Goal: Information Seeking & Learning: Learn about a topic

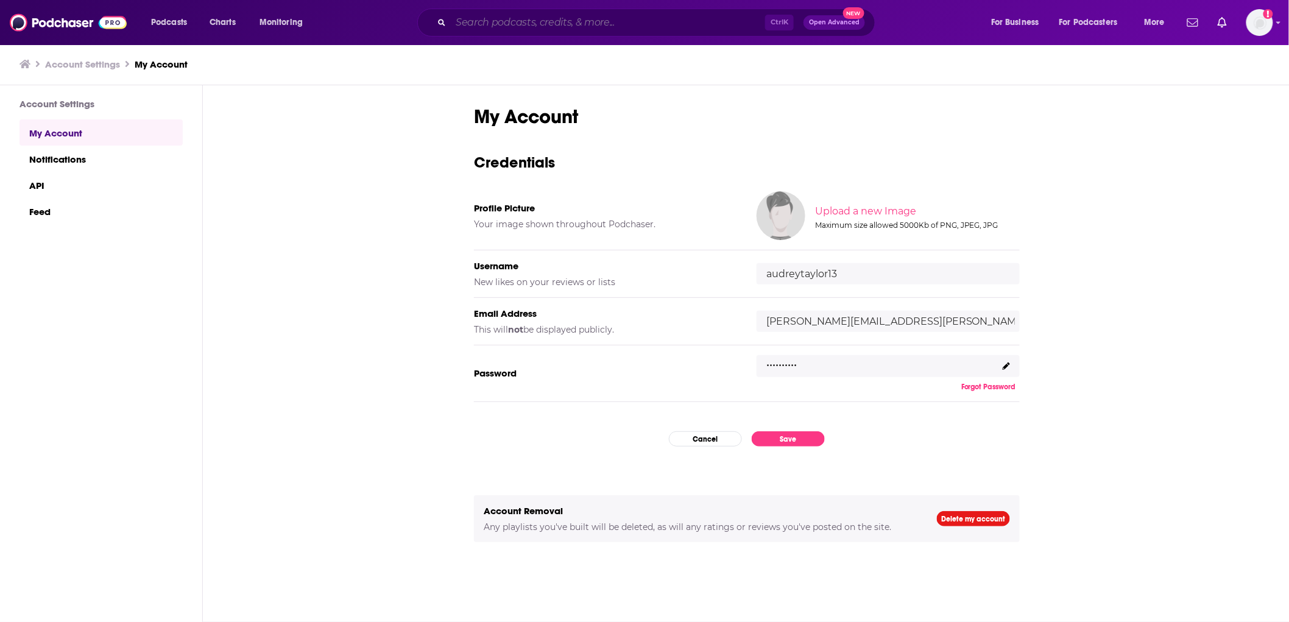
click at [522, 21] on input "Search podcasts, credits, & more..." at bounding box center [608, 23] width 314 height 20
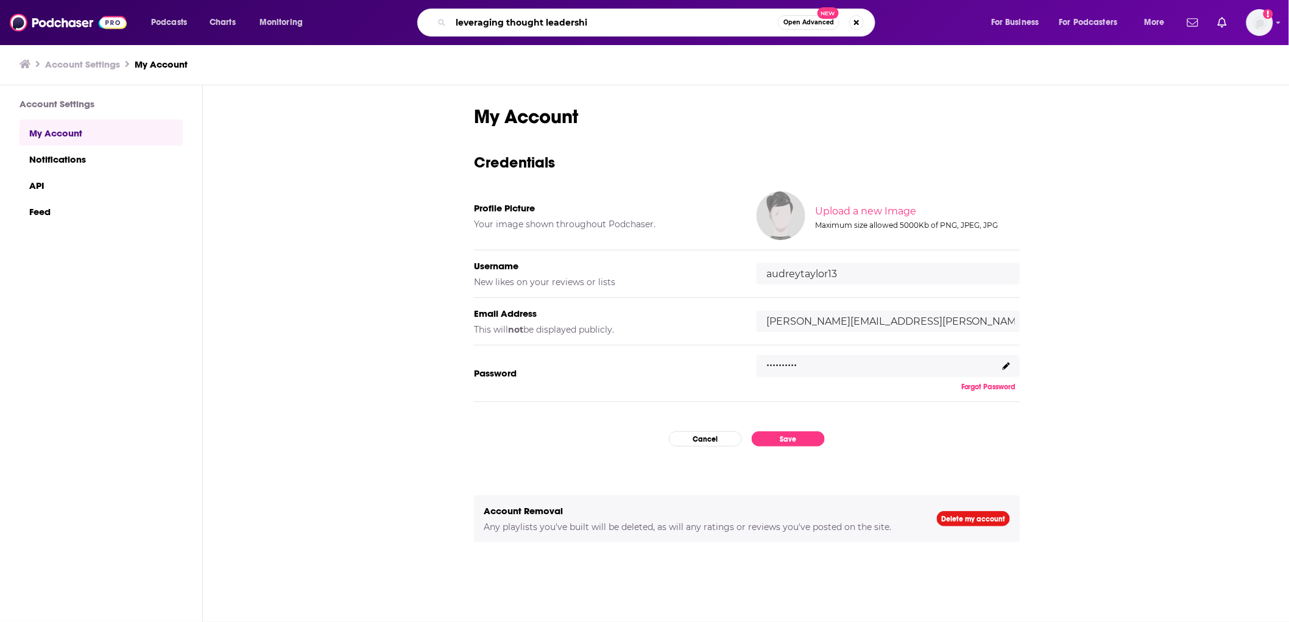
type input "leveraging thought leadership"
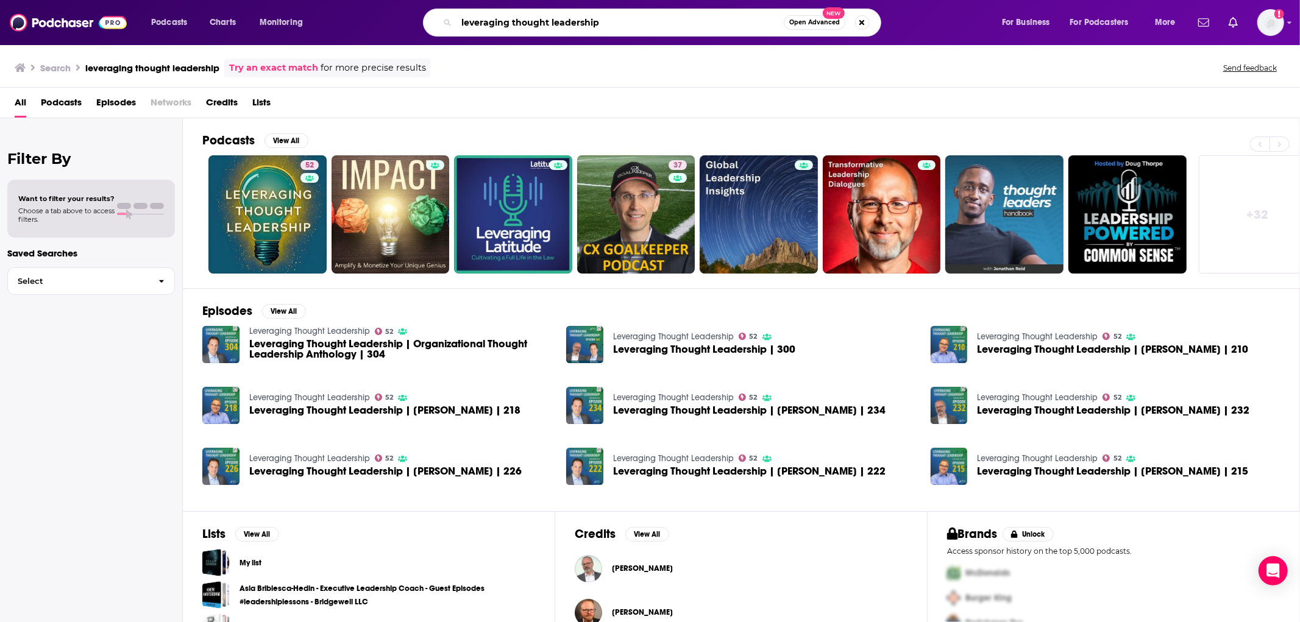
click at [537, 26] on input "leveraging thought leadership" at bounding box center [619, 23] width 327 height 20
type input "management [DATE]"
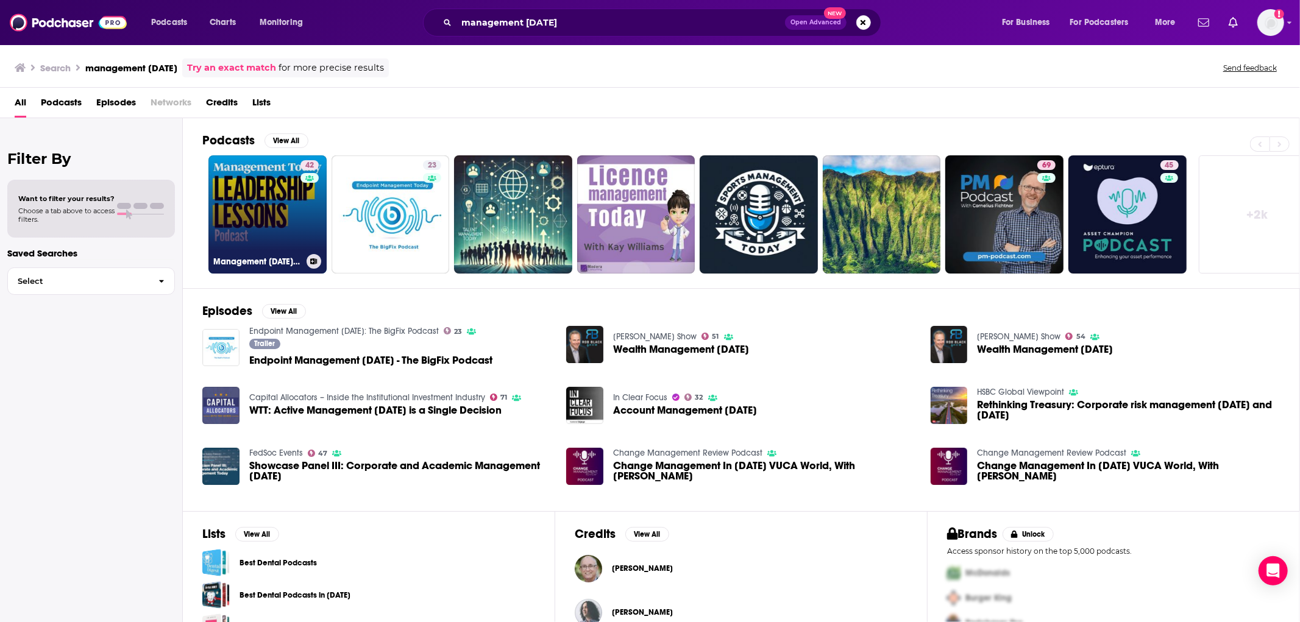
click at [281, 199] on link "42 Management [DATE] Leadership Lessons" at bounding box center [267, 214] width 118 height 118
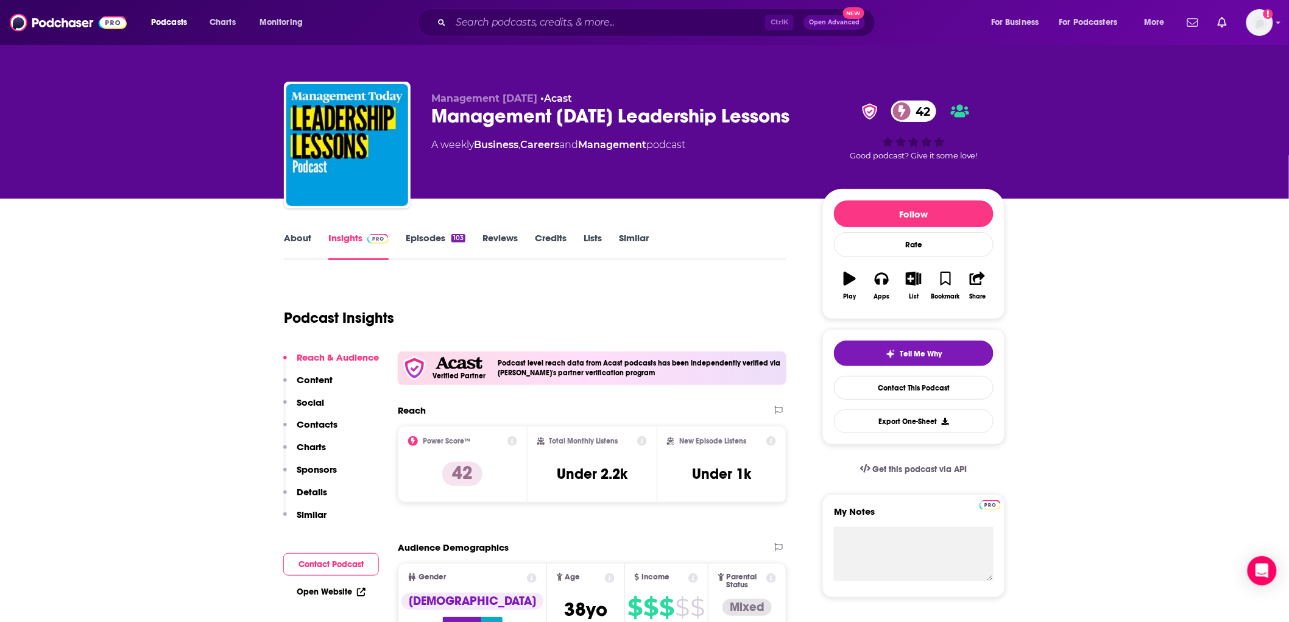
click at [415, 238] on link "Episodes 103" at bounding box center [436, 246] width 60 height 28
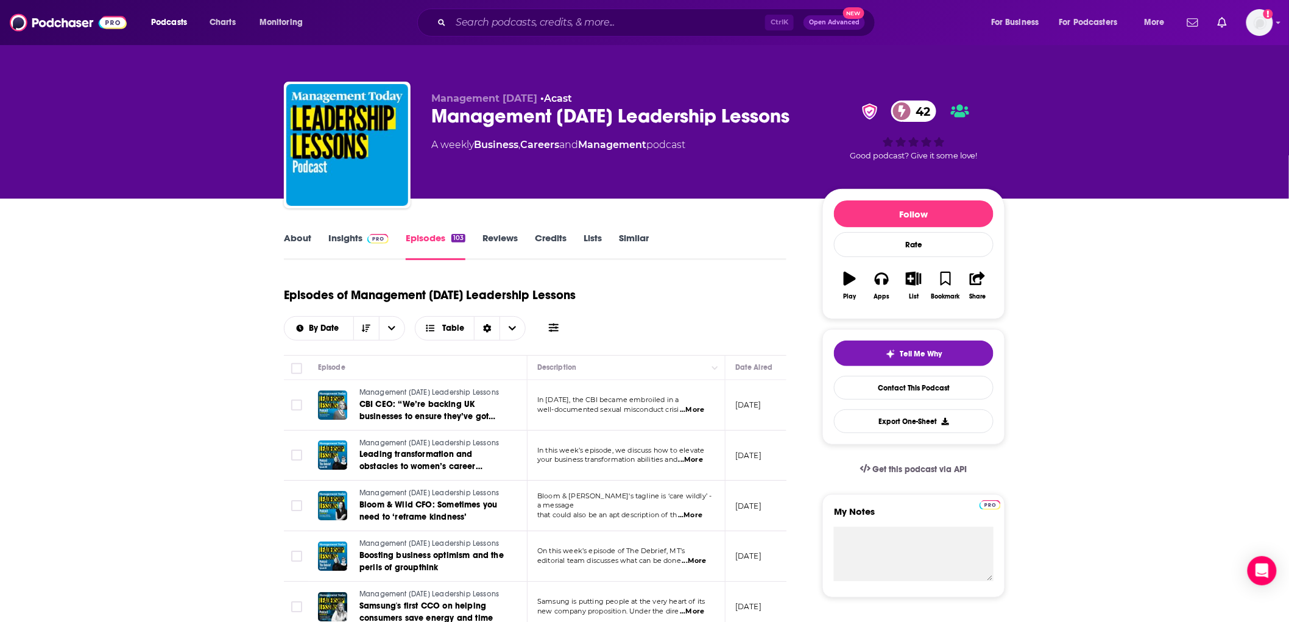
click at [297, 235] on link "About" at bounding box center [297, 246] width 27 height 28
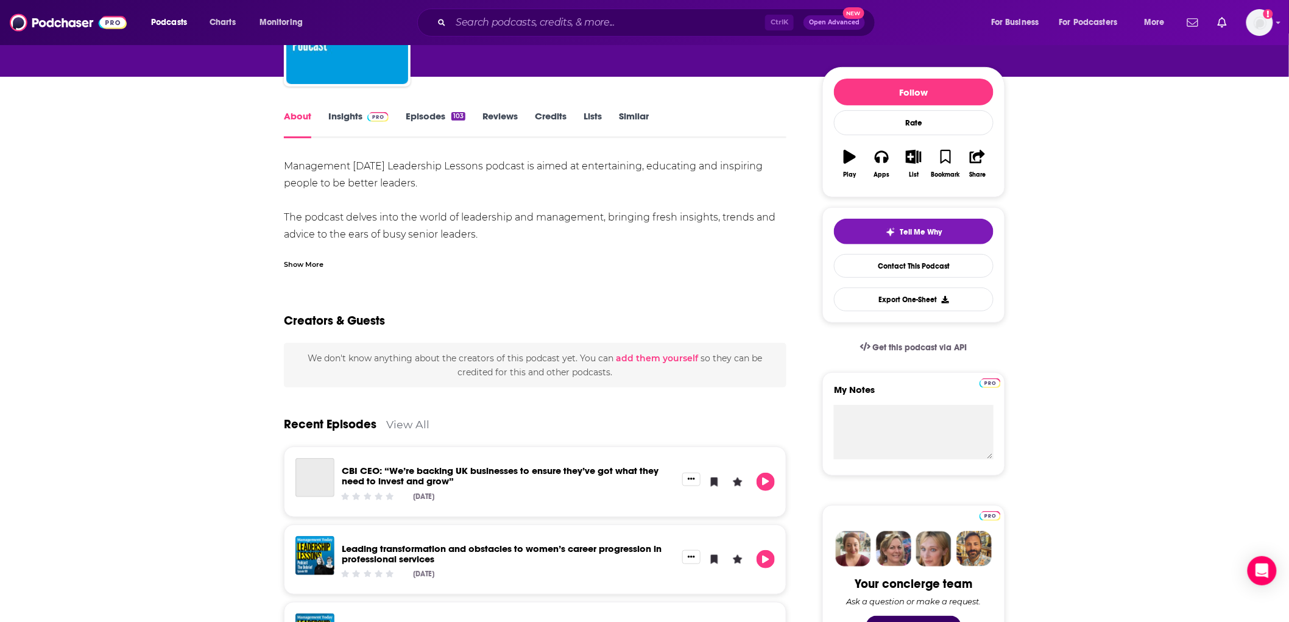
scroll to position [135, 0]
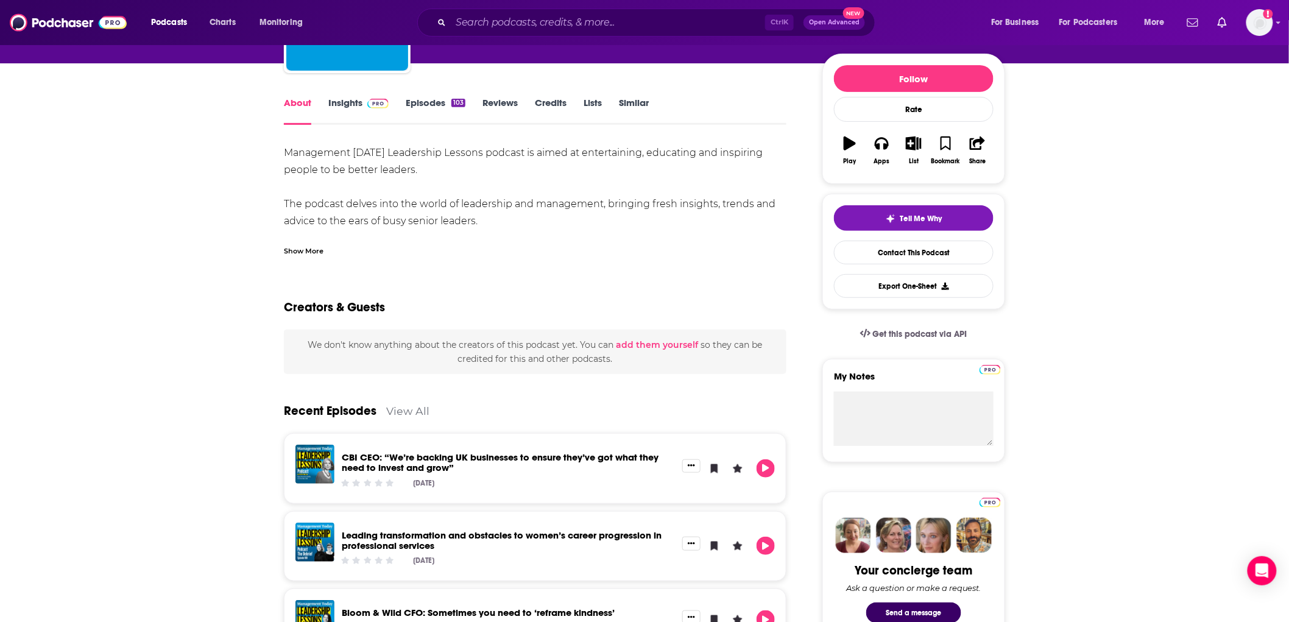
click at [367, 102] on img at bounding box center [377, 104] width 21 height 10
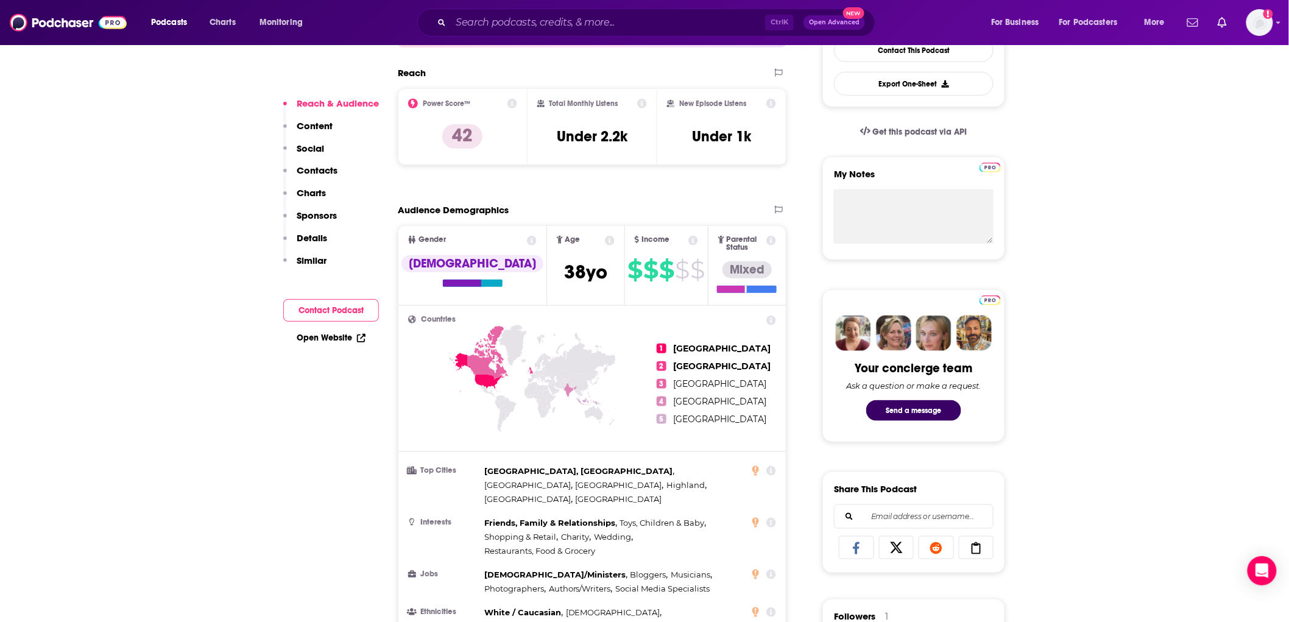
scroll to position [338, 0]
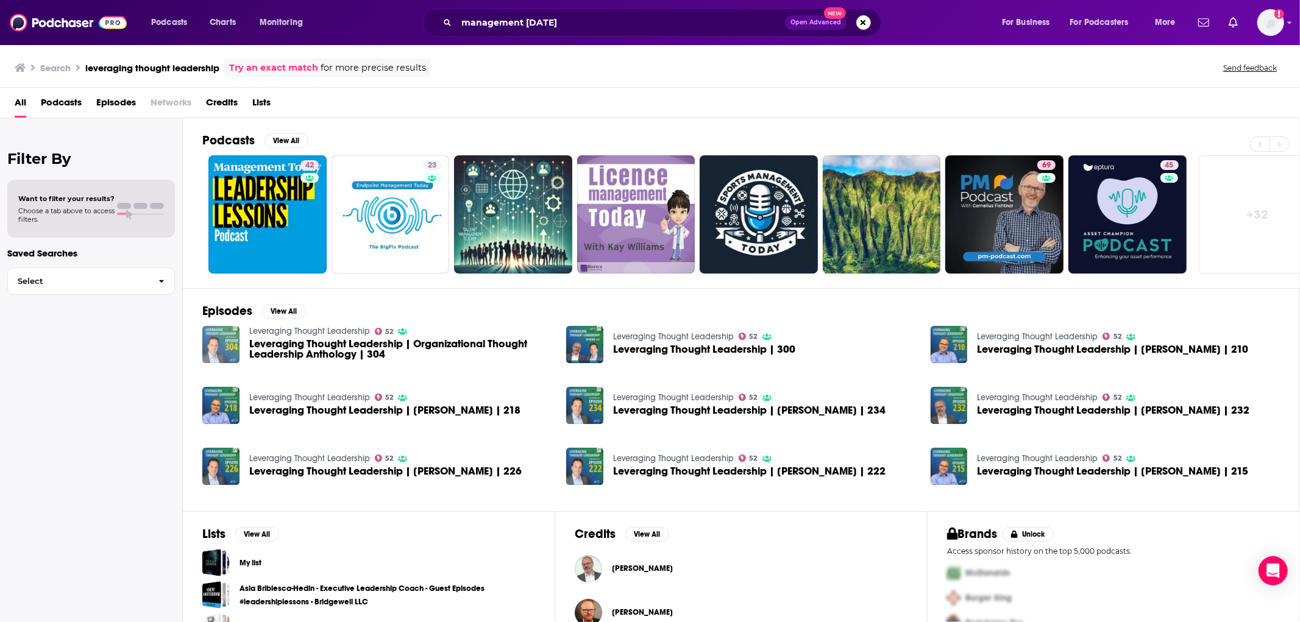
click at [210, 338] on img "Leveraging Thought Leadership | Organizational Thought Leadership Anthology | 3…" at bounding box center [220, 344] width 37 height 37
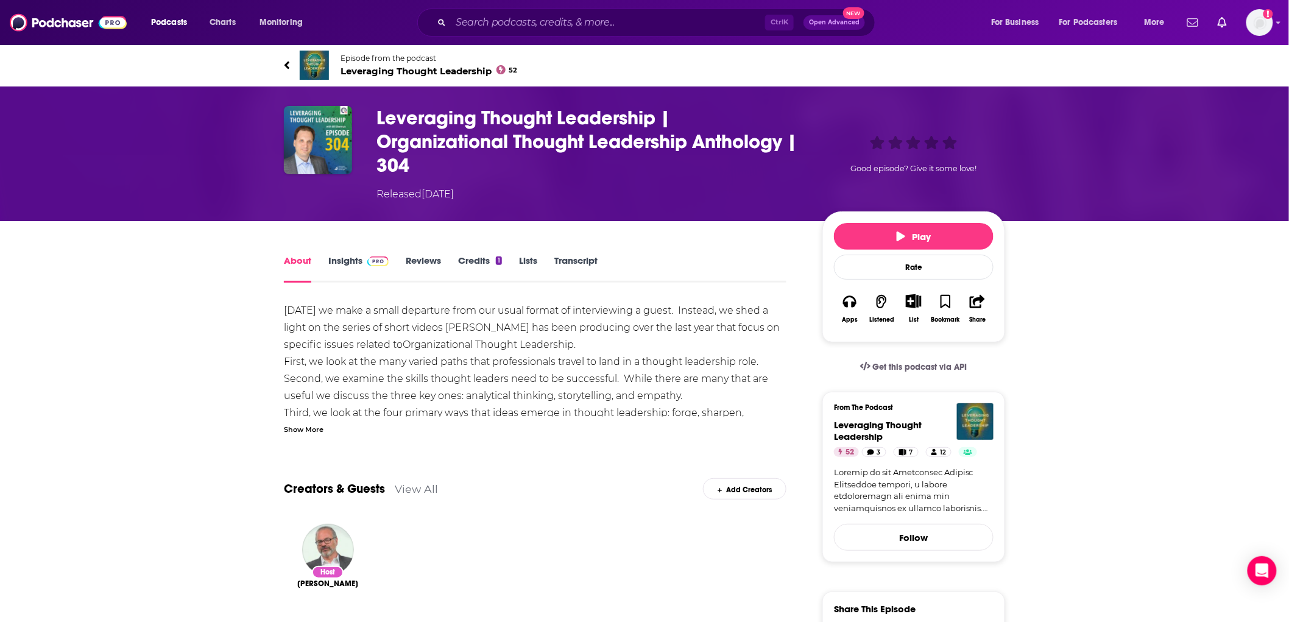
click at [329, 255] on link "Insights" at bounding box center [358, 269] width 60 height 28
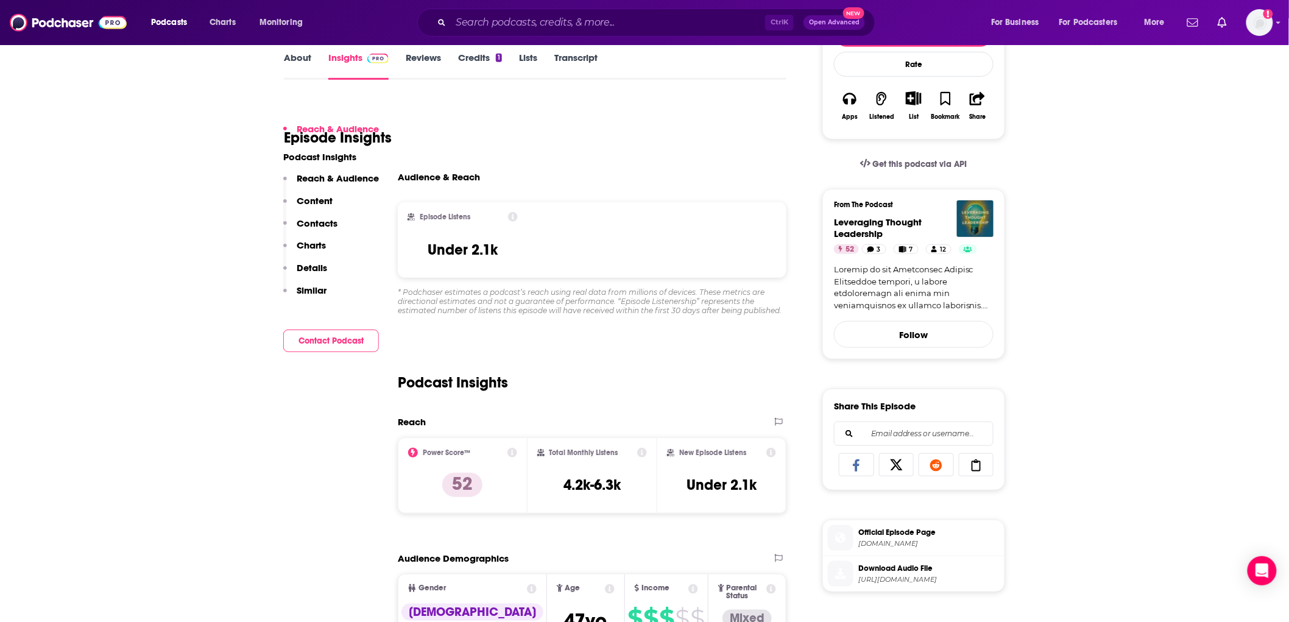
scroll to position [541, 0]
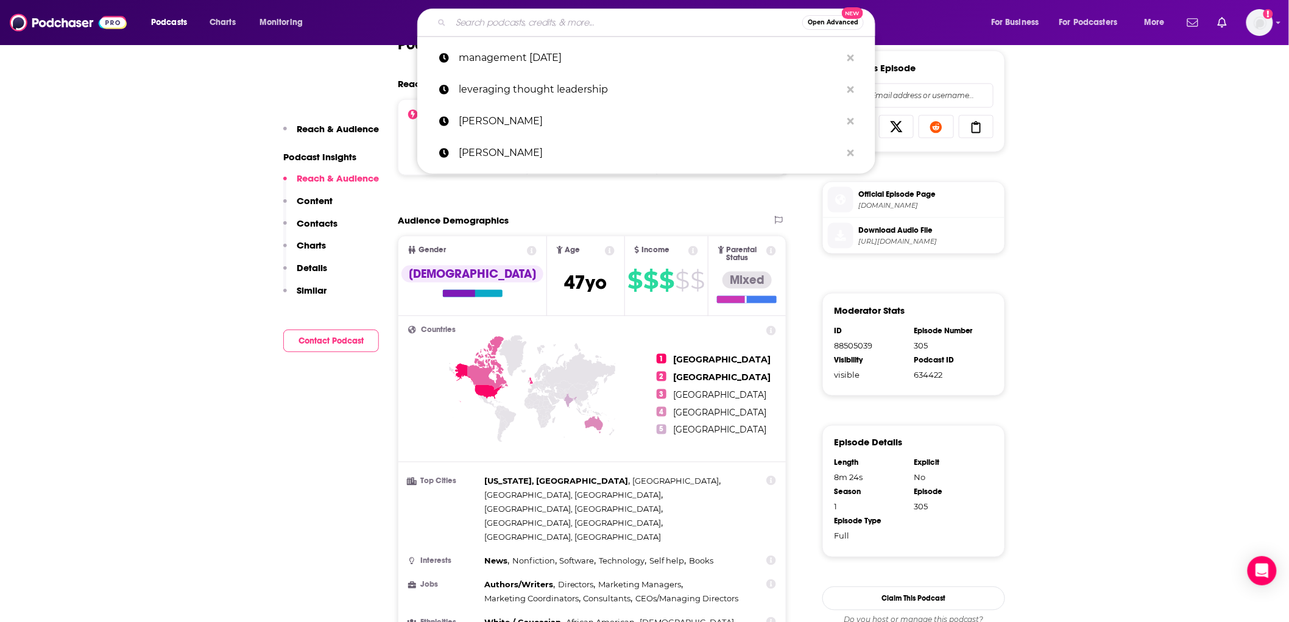
click at [484, 26] on input "Search podcasts, credits, & more..." at bounding box center [627, 23] width 352 height 20
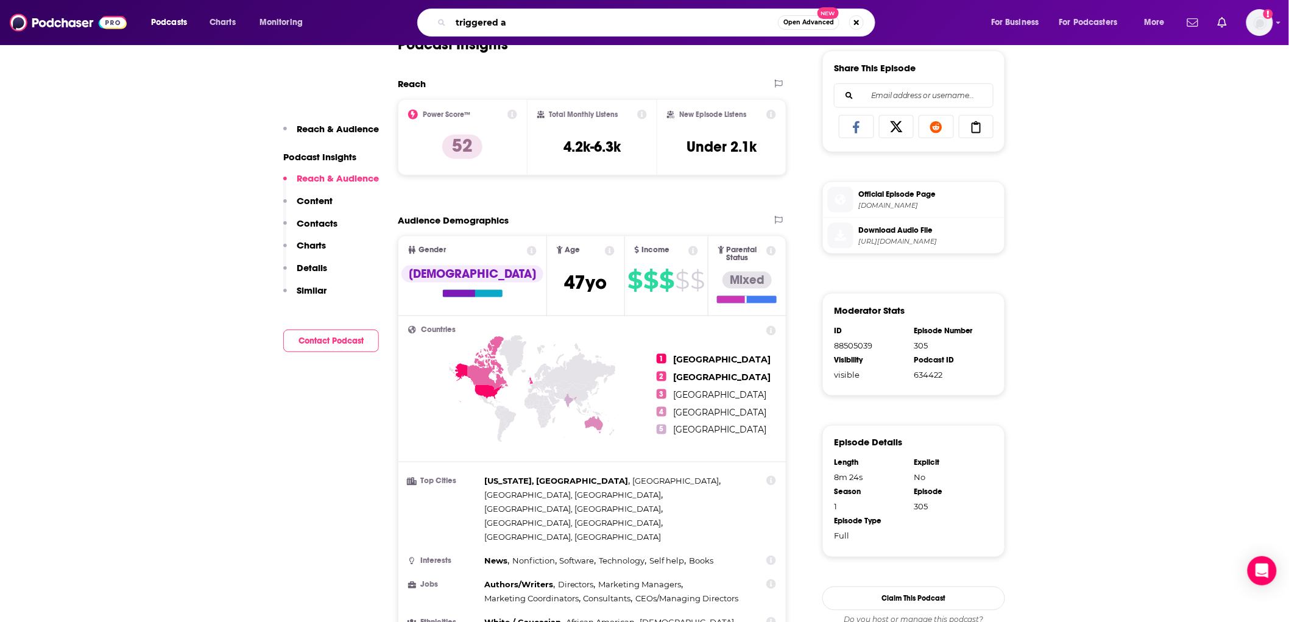
type input "triggered af"
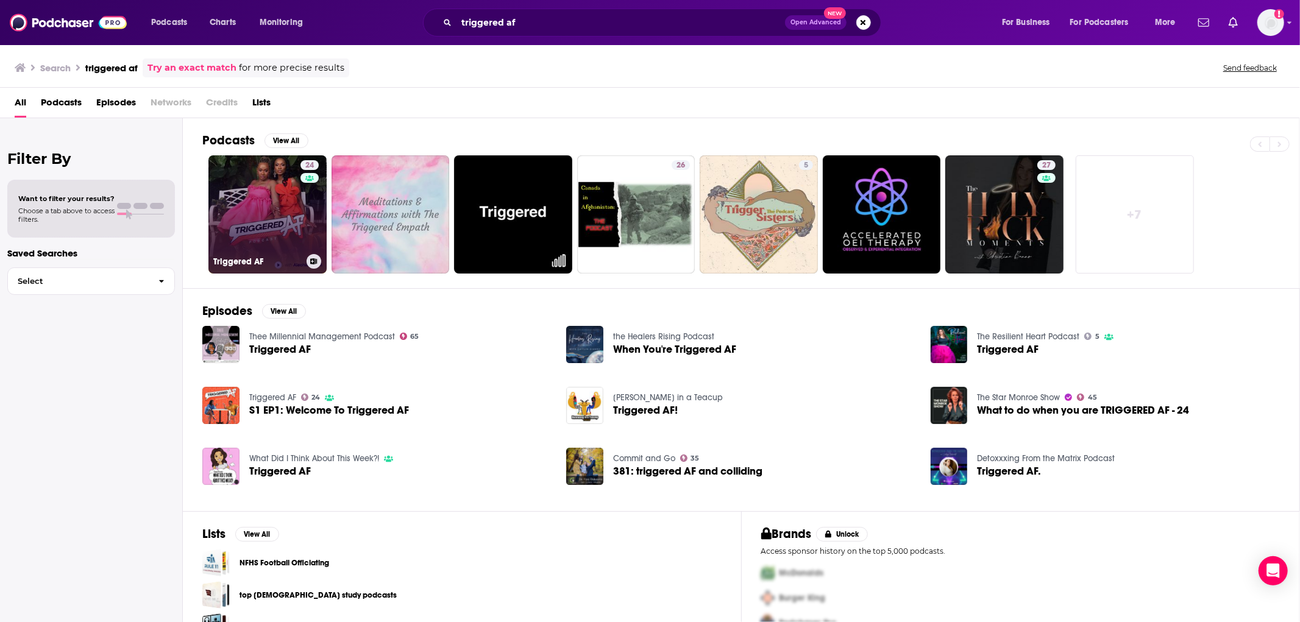
click at [293, 211] on link "24 Triggered AF" at bounding box center [267, 214] width 118 height 118
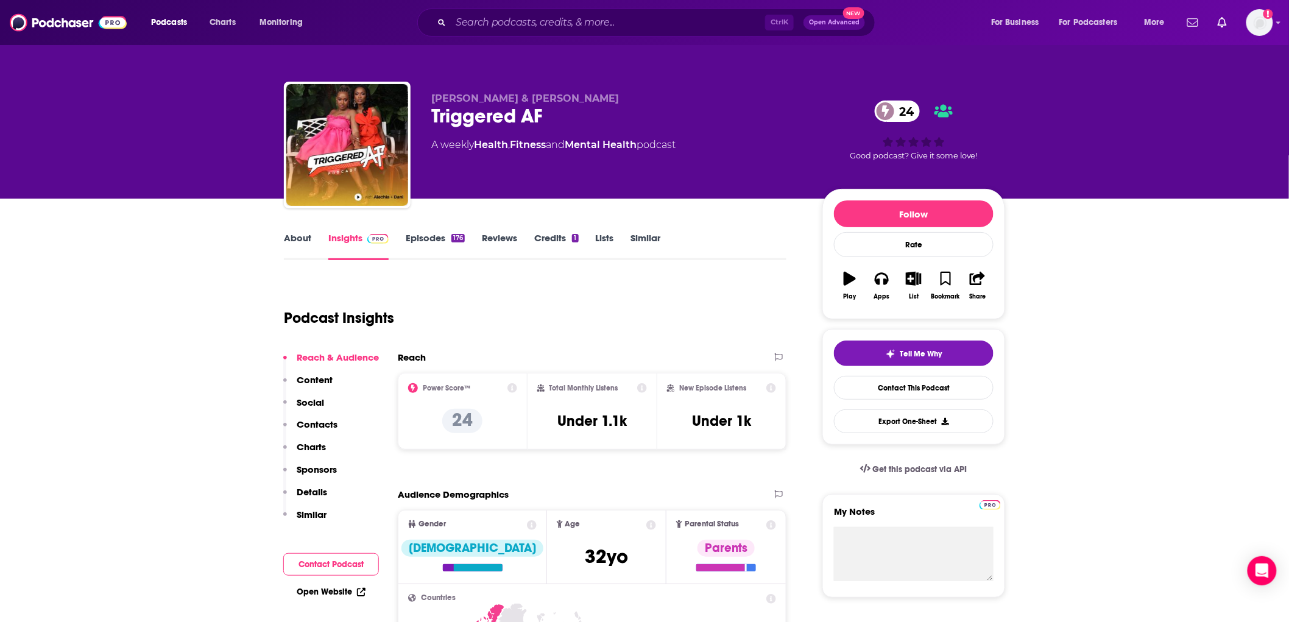
click at [302, 241] on link "About" at bounding box center [297, 246] width 27 height 28
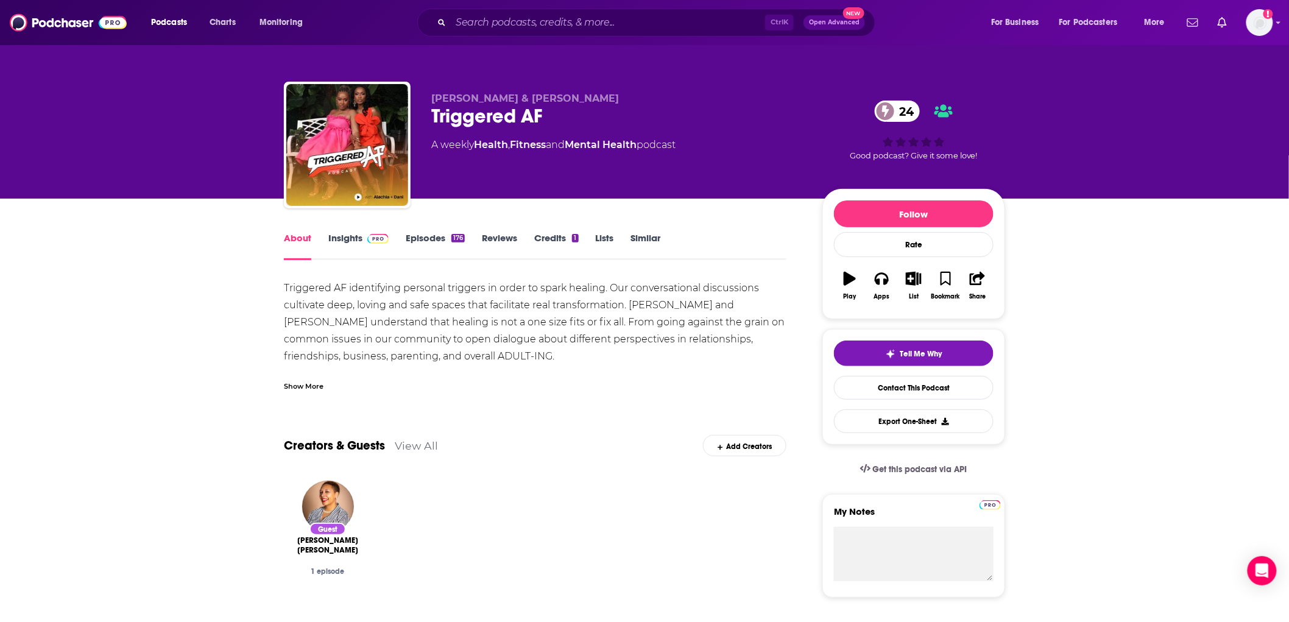
click at [347, 241] on link "Insights" at bounding box center [358, 246] width 60 height 28
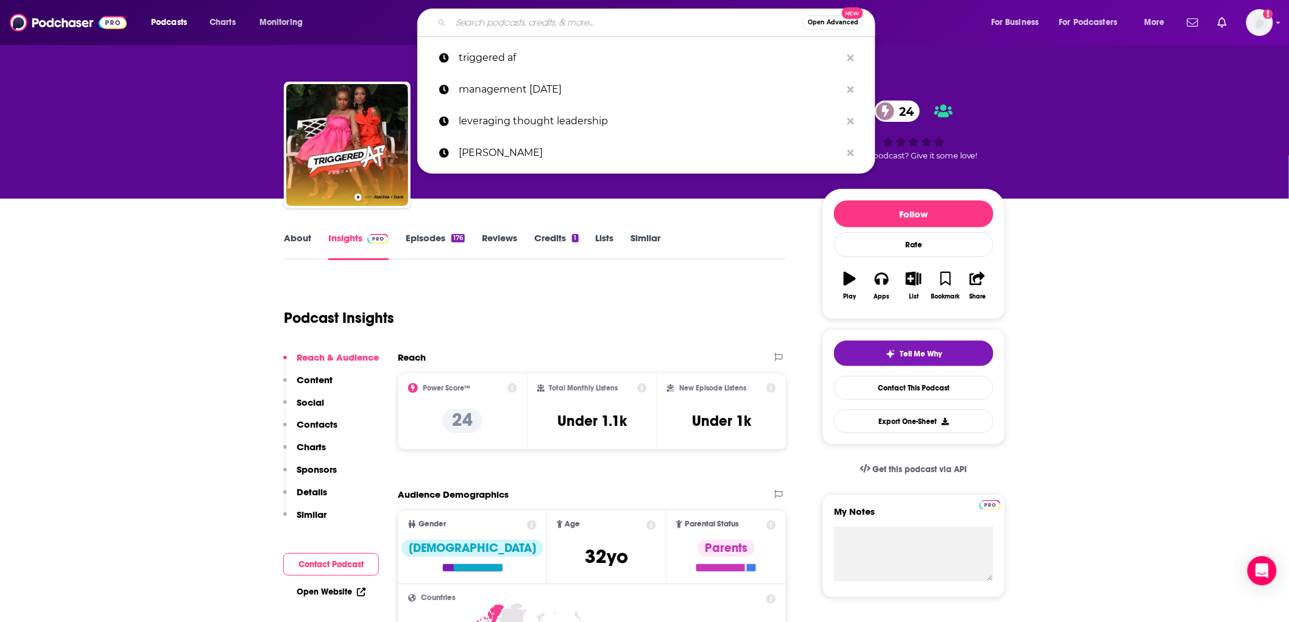
click at [533, 23] on input "Search podcasts, credits, & more..." at bounding box center [627, 23] width 352 height 20
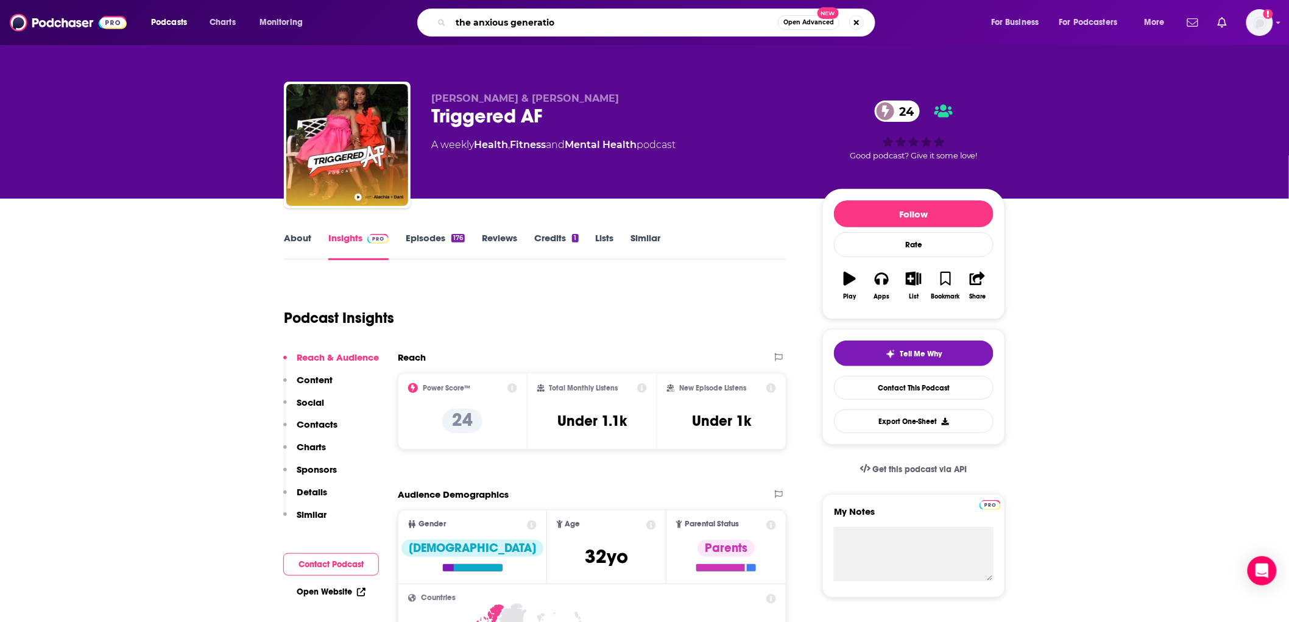
type input "the anxious generation"
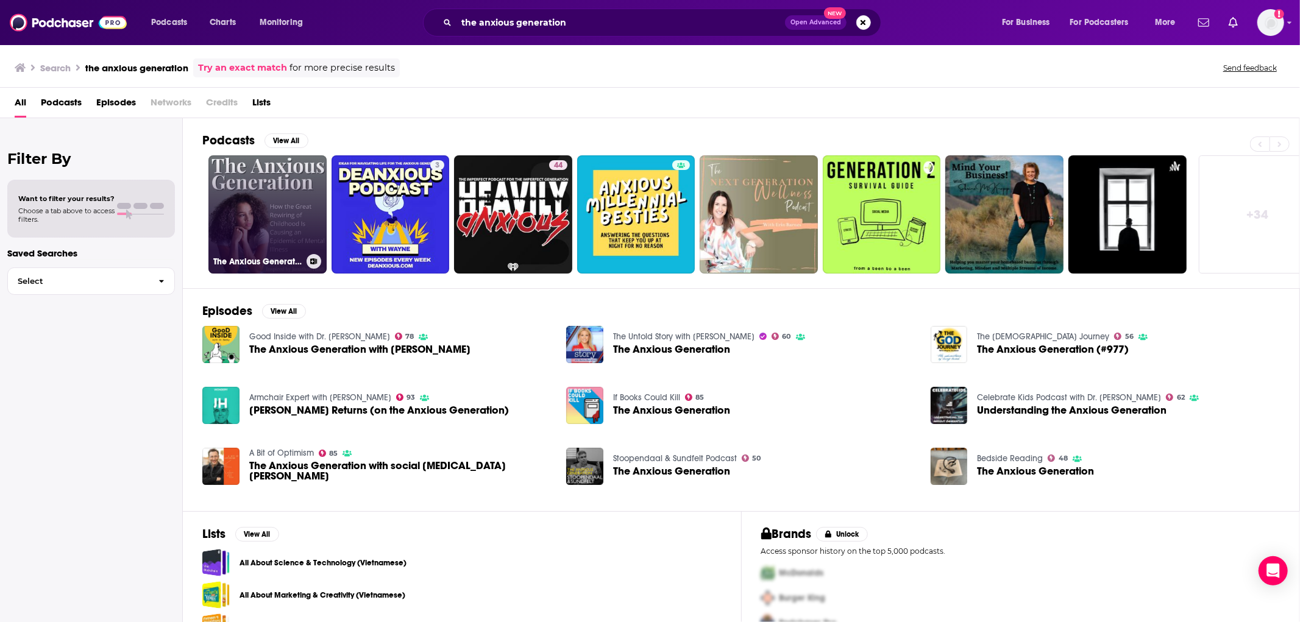
click at [264, 191] on link "The Anxious Generation by [PERSON_NAME] | The Messy Podcast" at bounding box center [267, 214] width 118 height 118
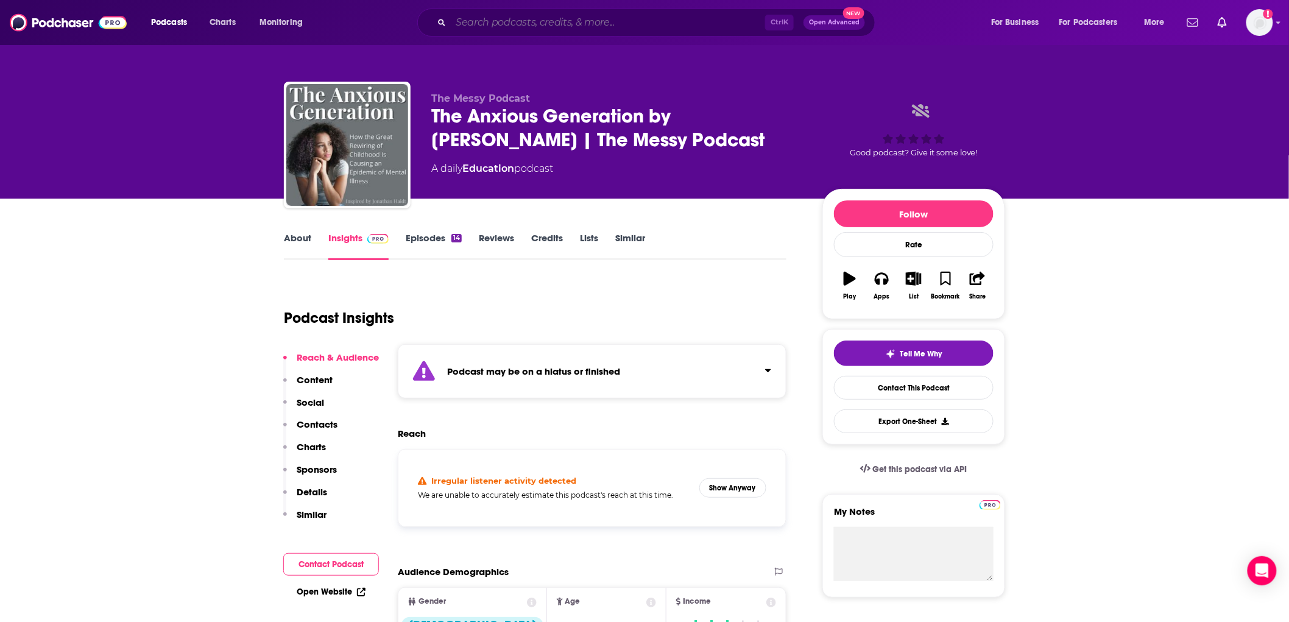
click at [537, 21] on input "Search podcasts, credits, & more..." at bounding box center [608, 23] width 314 height 20
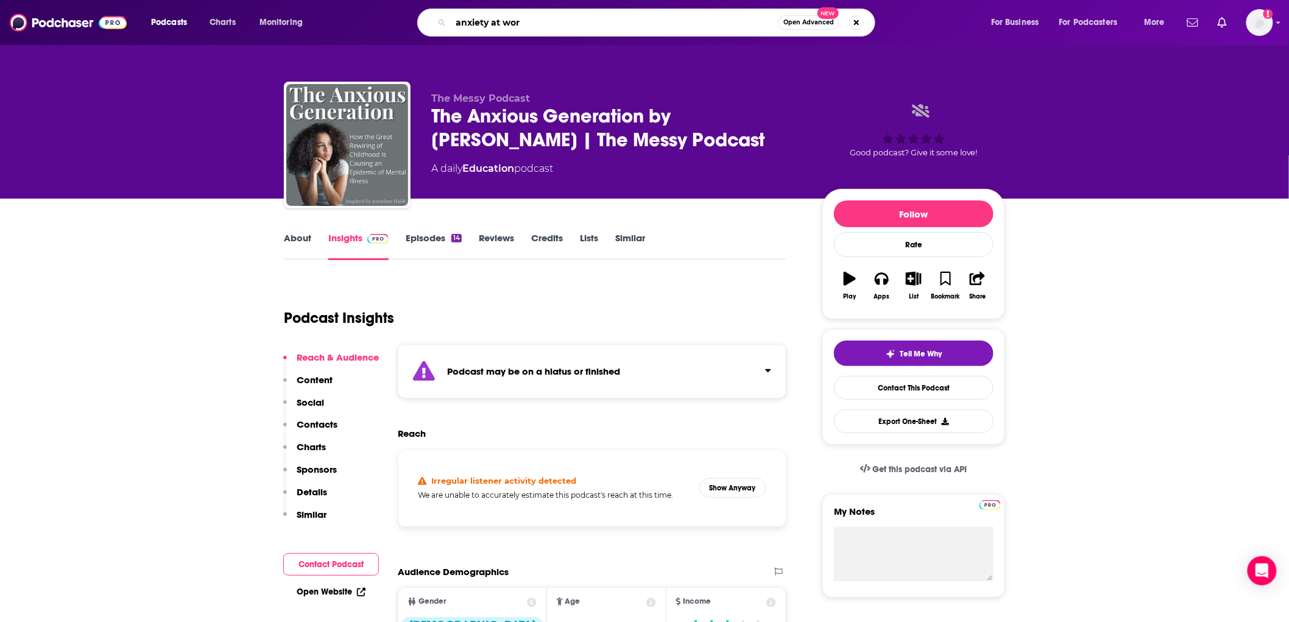
type input "anxiety at work"
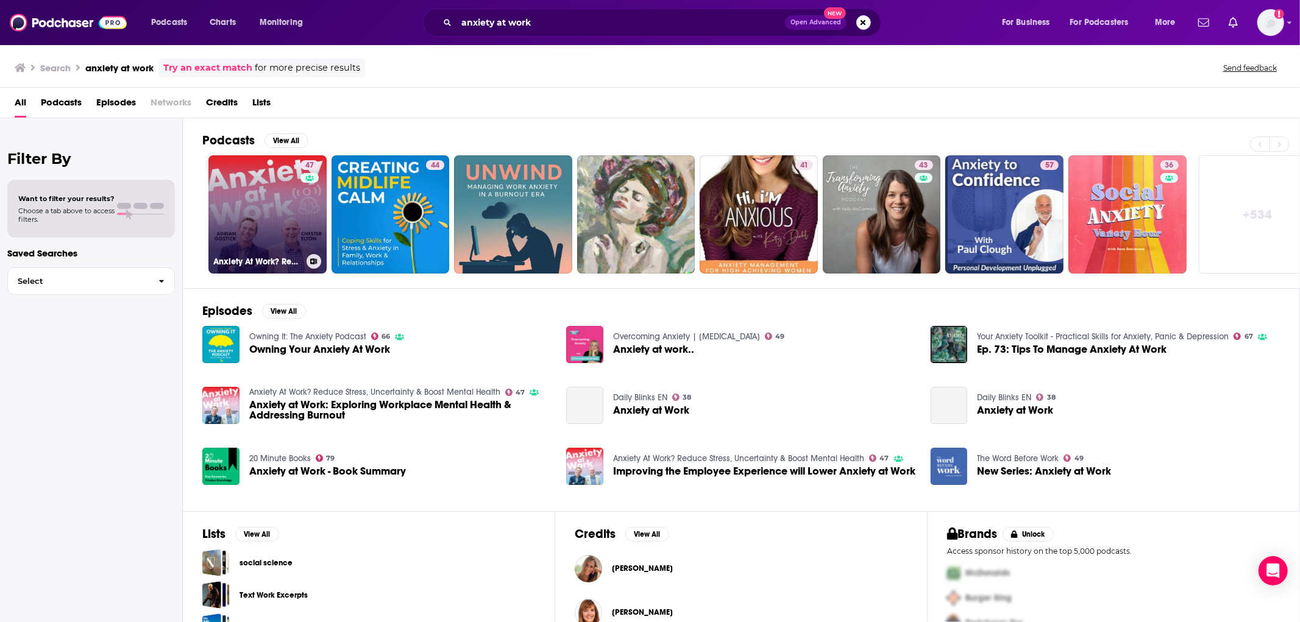
click at [250, 212] on link "47 Anxiety At Work? Reduce Stress, Uncertainty & Boost Mental Health" at bounding box center [267, 214] width 118 height 118
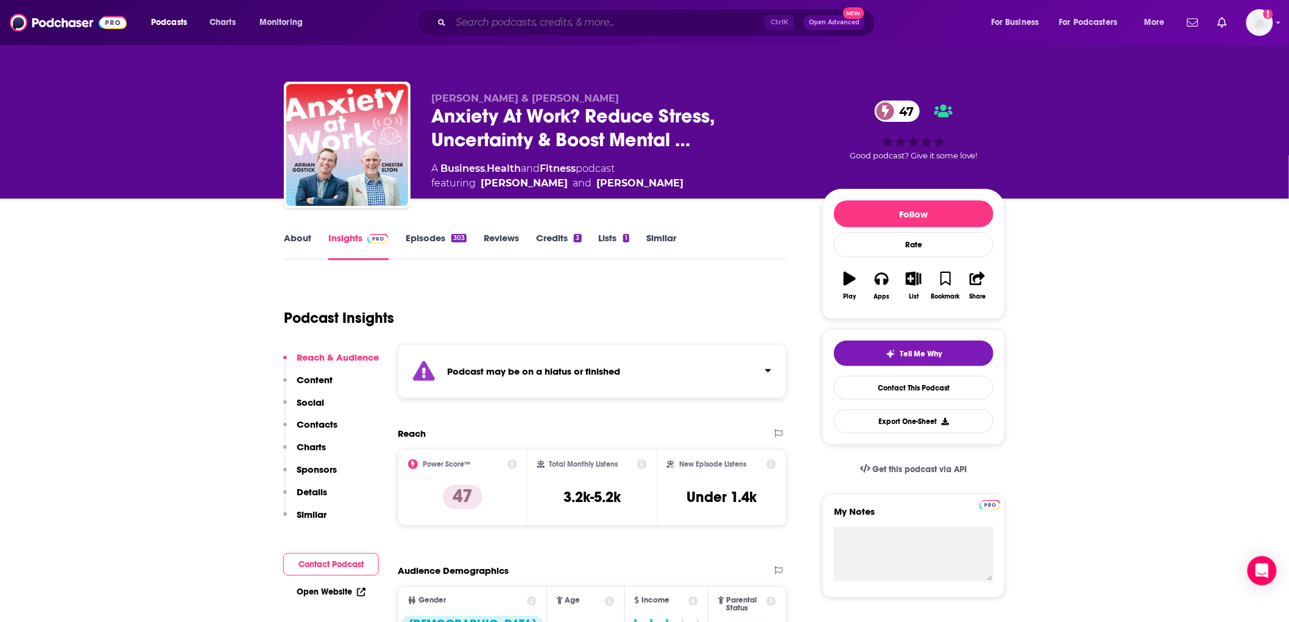
click at [558, 25] on input "Search podcasts, credits, & more..." at bounding box center [608, 23] width 314 height 20
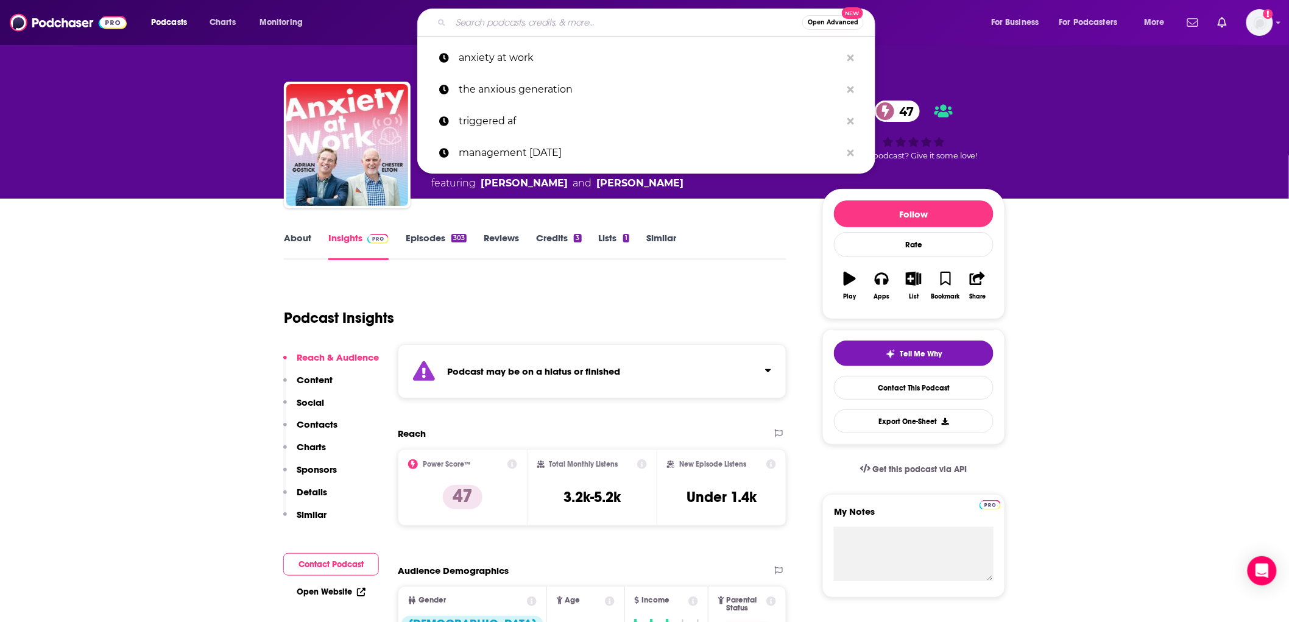
paste input "BCK Online"
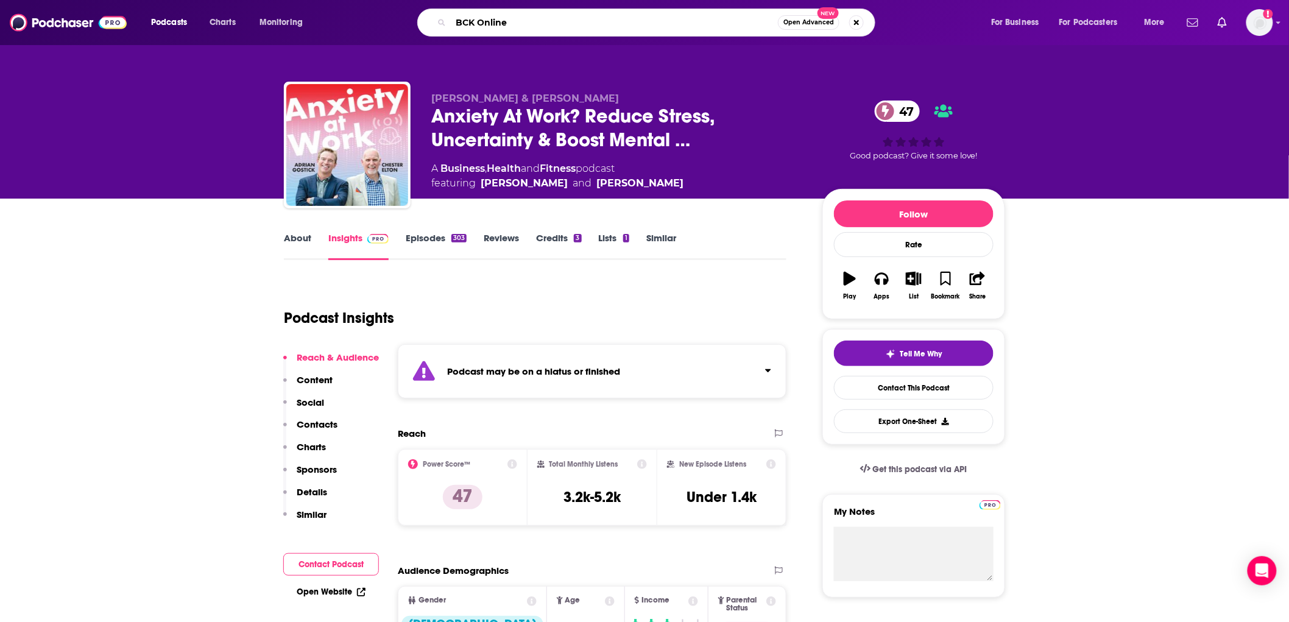
type input "BCK Online"
